Goal: Task Accomplishment & Management: Use online tool/utility

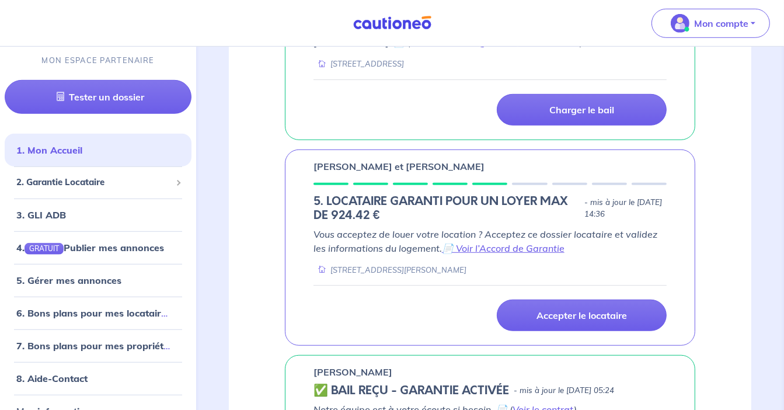
scroll to position [701, 0]
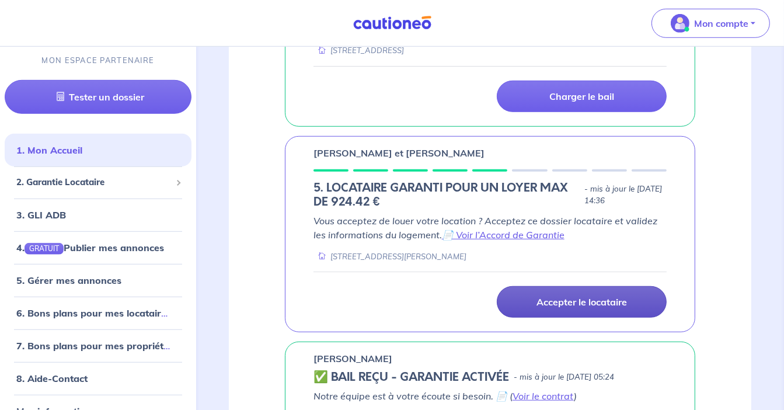
click at [618, 296] on p "Accepter le locataire" at bounding box center [582, 302] width 90 height 12
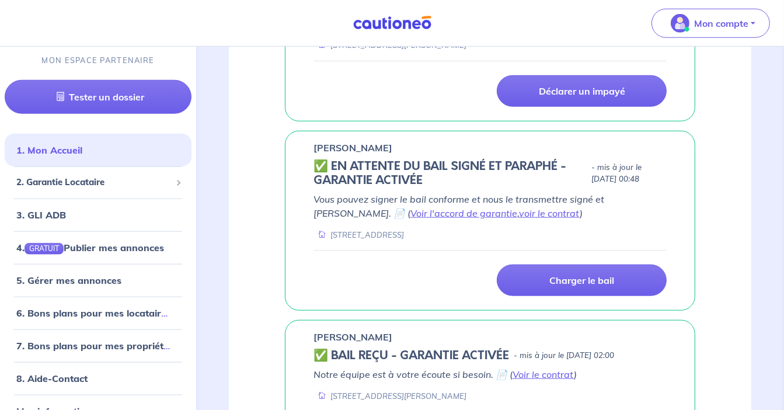
scroll to position [922, 0]
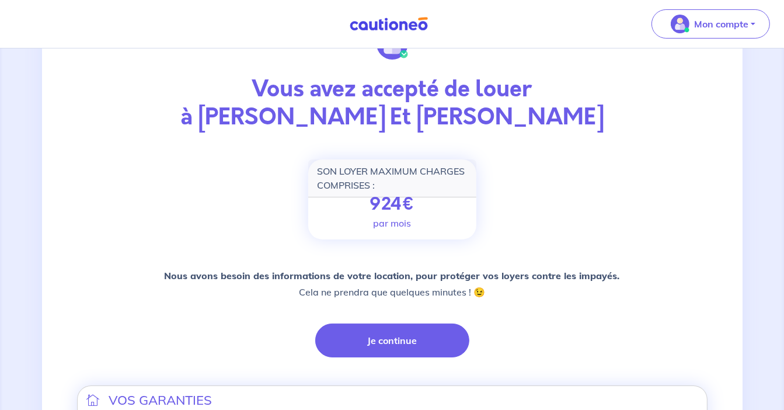
scroll to position [58, 0]
